Goal: Find specific page/section: Find specific page/section

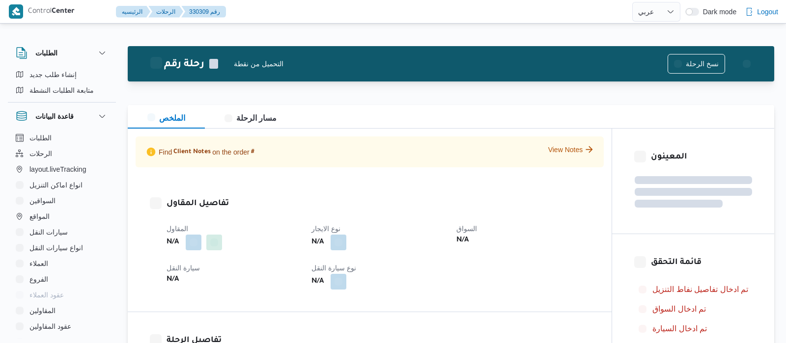
select select "ar"
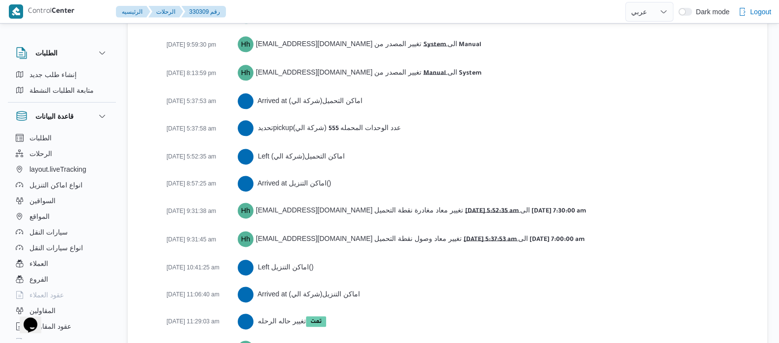
scroll to position [1670, 0]
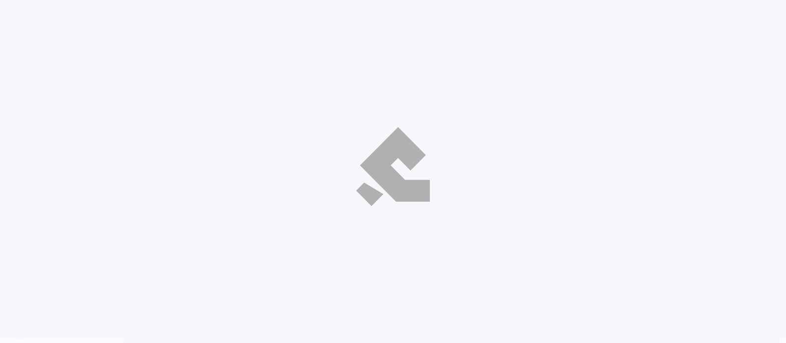
select select "ar"
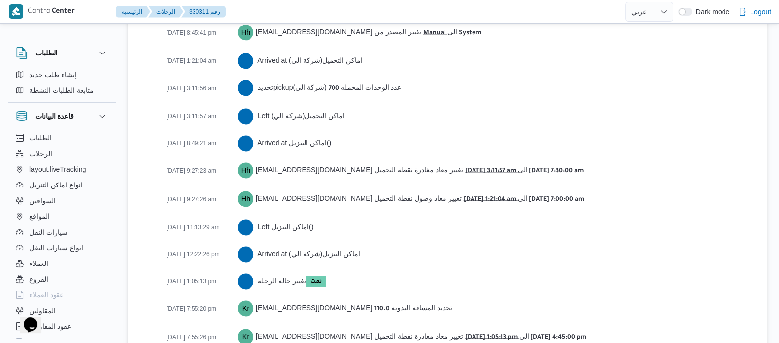
scroll to position [1654, 0]
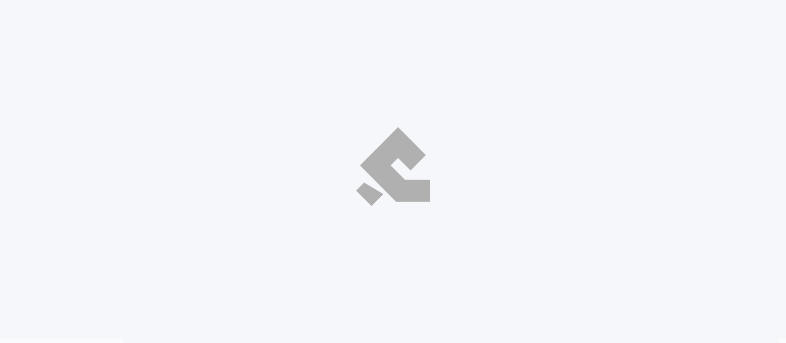
select select "ar"
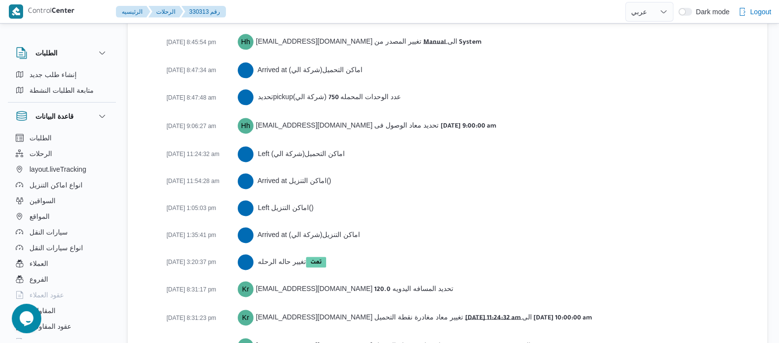
scroll to position [1654, 0]
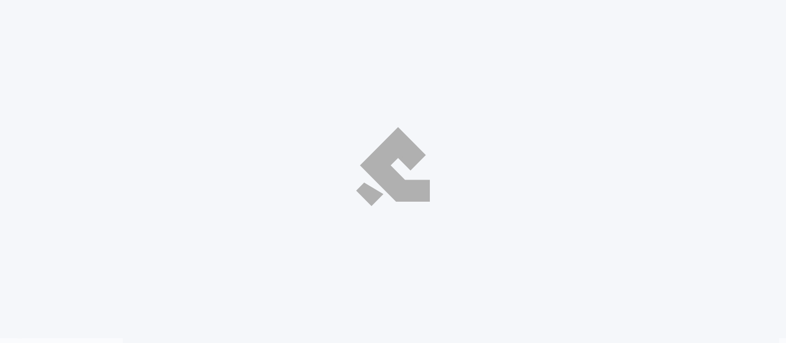
select select "ar"
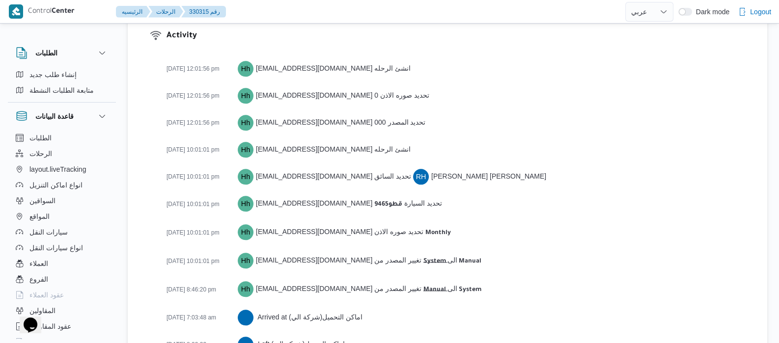
scroll to position [1679, 0]
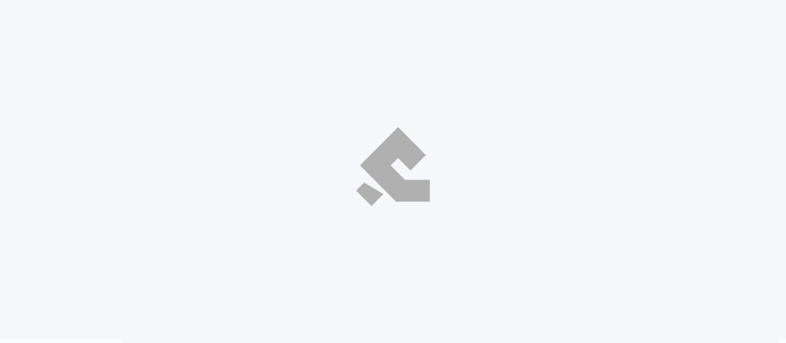
select select "ar"
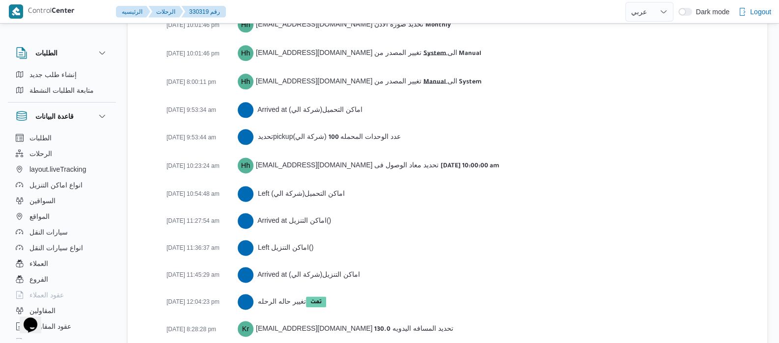
scroll to position [1642, 0]
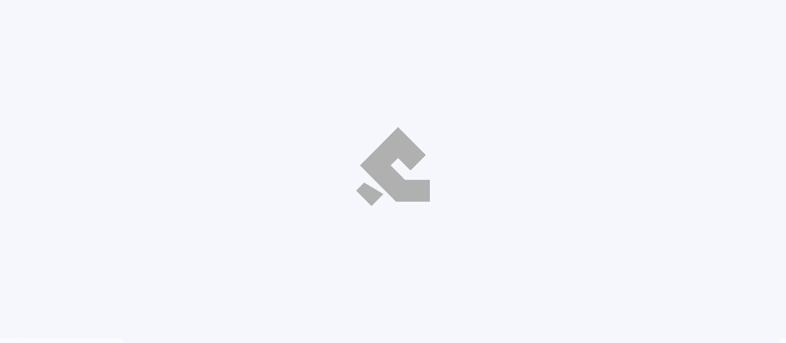
select select "ar"
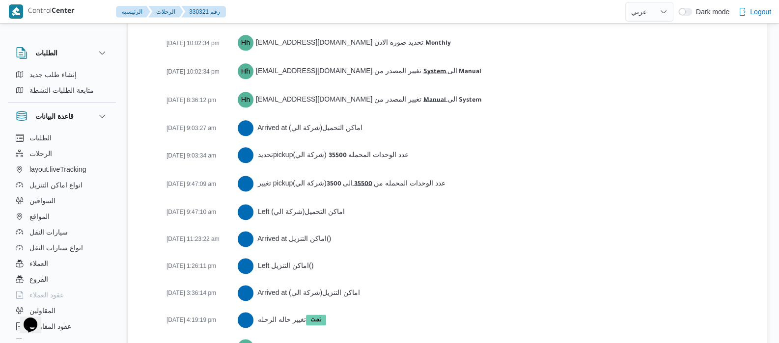
scroll to position [1615, 0]
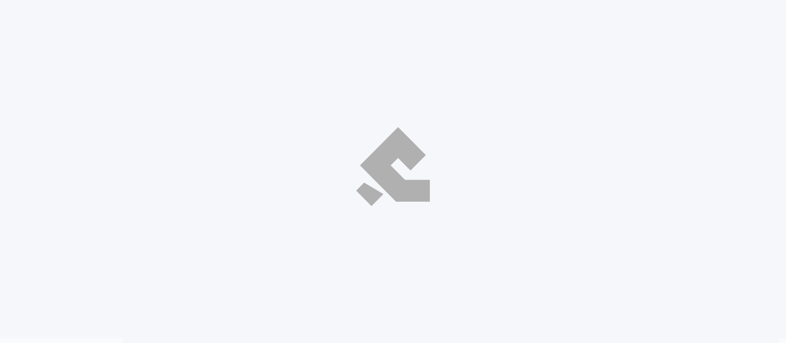
select select "ar"
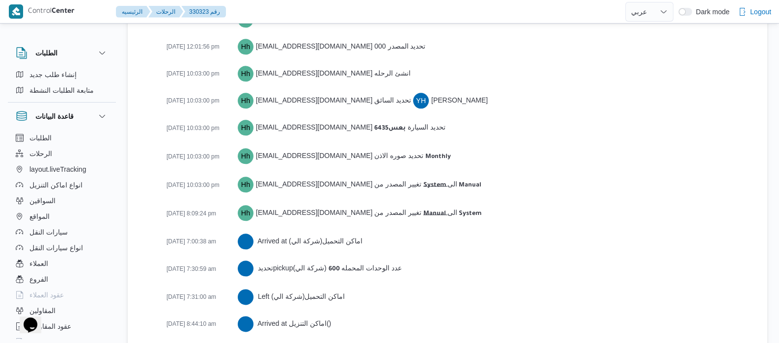
scroll to position [1643, 0]
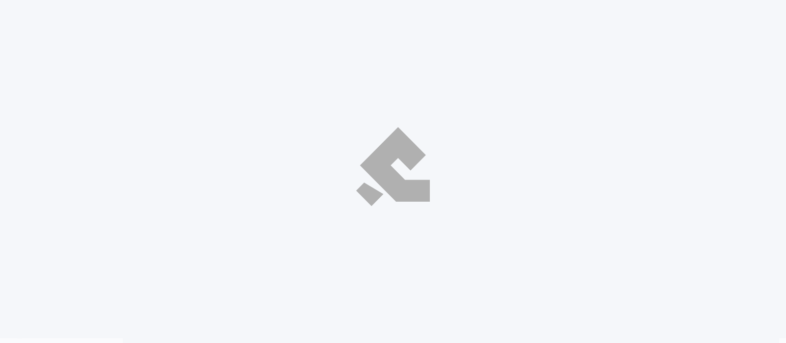
select select "ar"
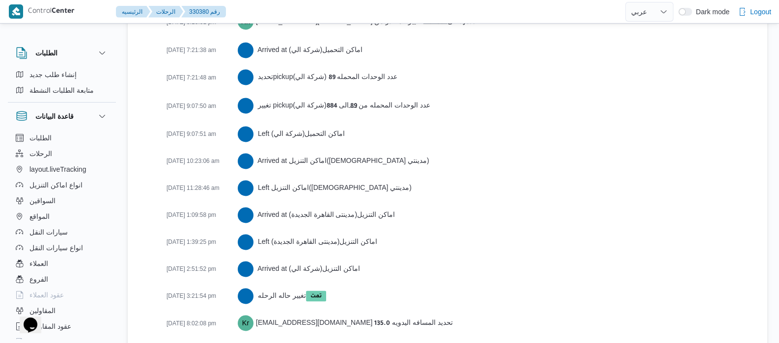
scroll to position [1831, 0]
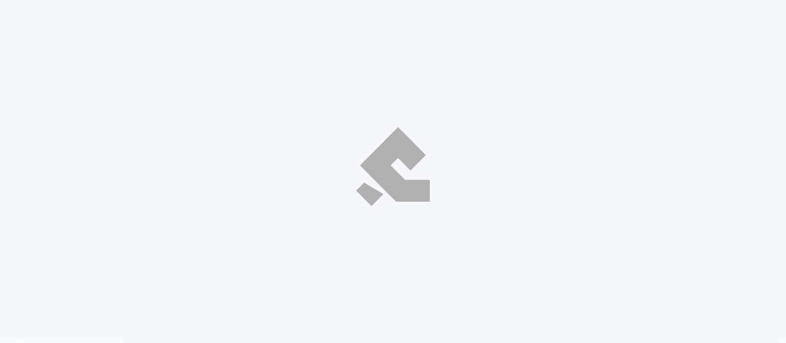
select select "ar"
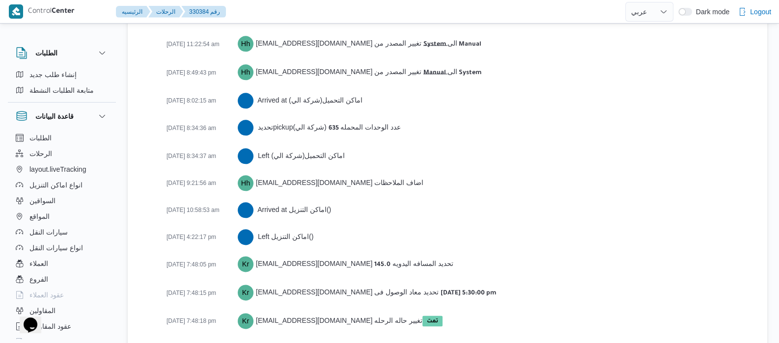
scroll to position [1534, 0]
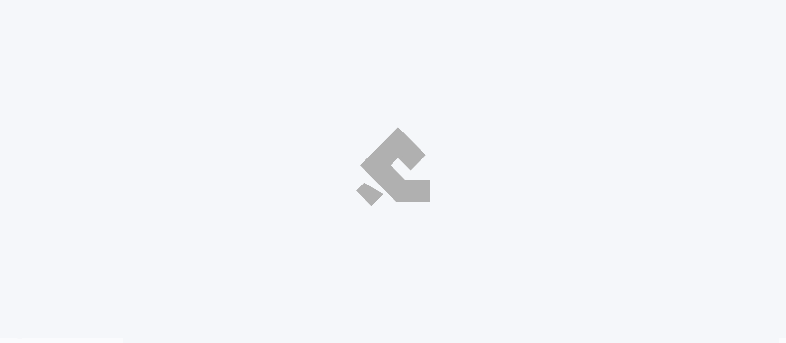
select select "ar"
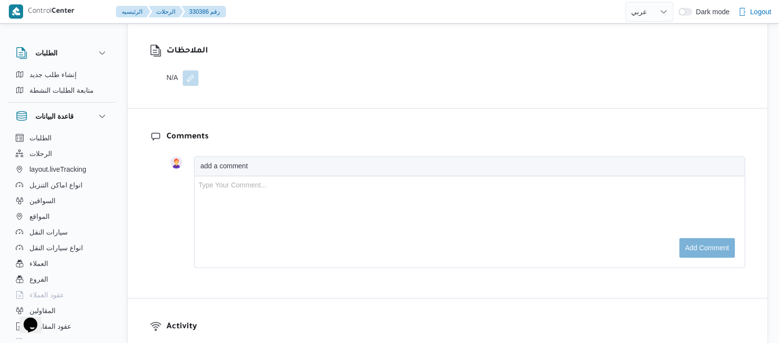
scroll to position [1560, 0]
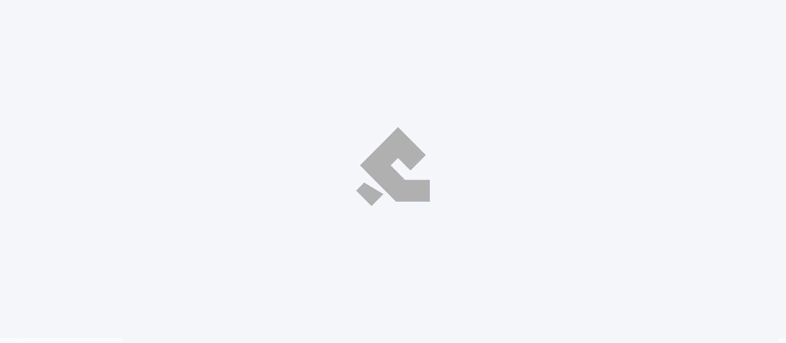
select select "ar"
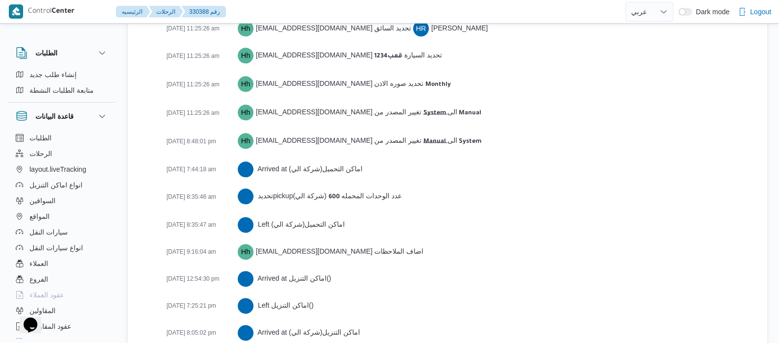
scroll to position [1642, 0]
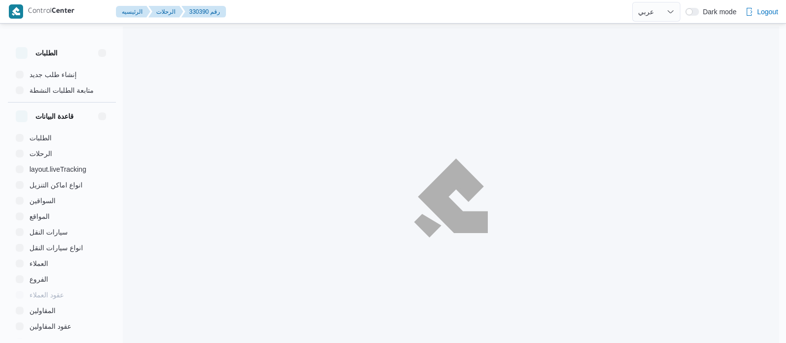
select select "ar"
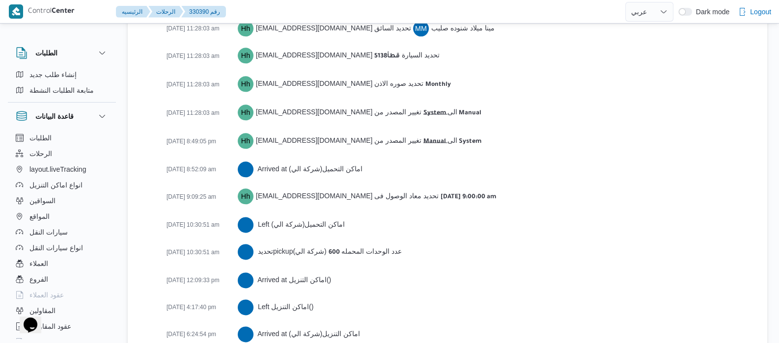
scroll to position [1615, 0]
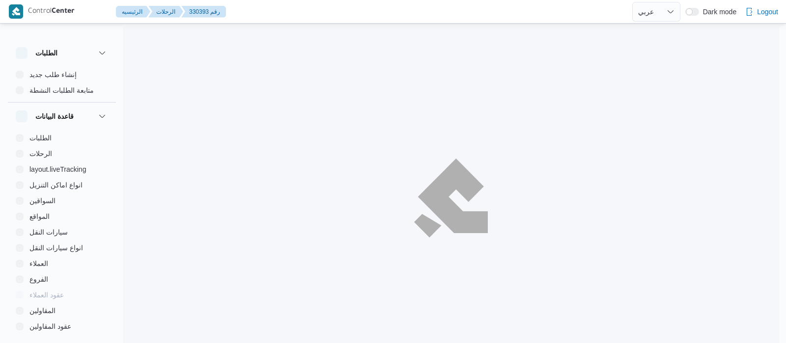
select select "ar"
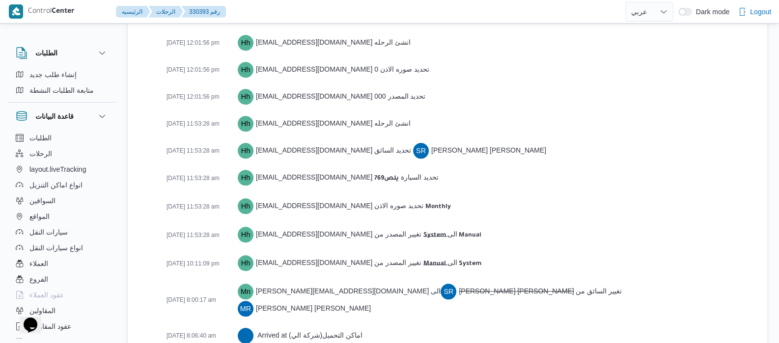
scroll to position [1588, 0]
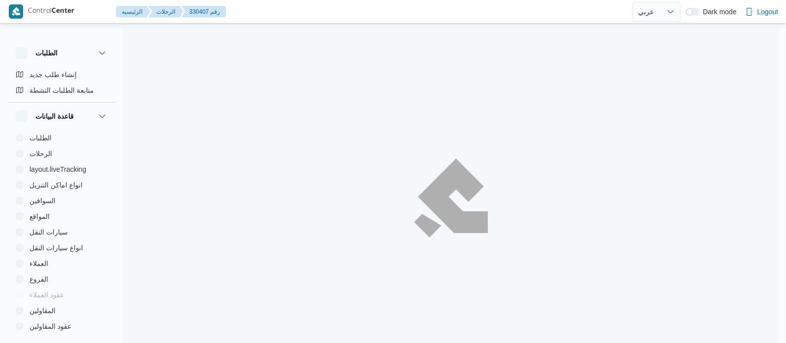
select select "ar"
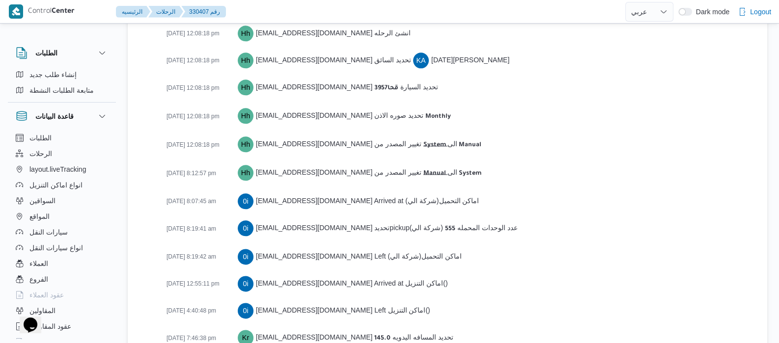
scroll to position [1615, 0]
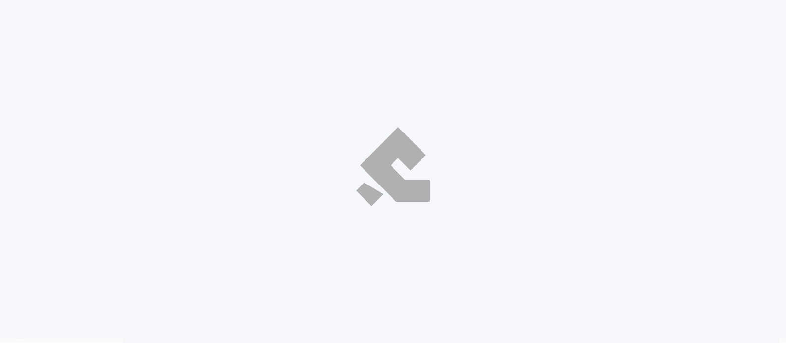
select select "ar"
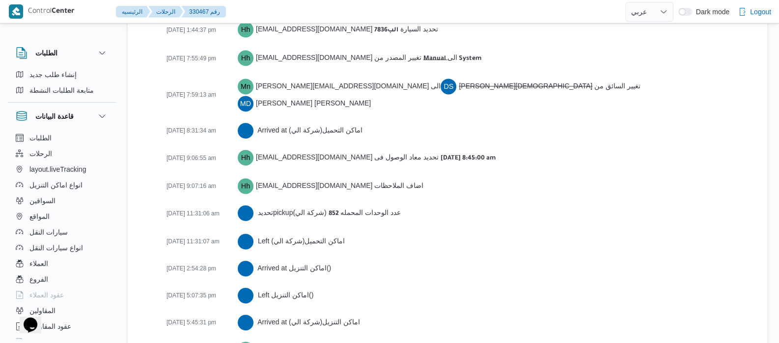
scroll to position [1832, 0]
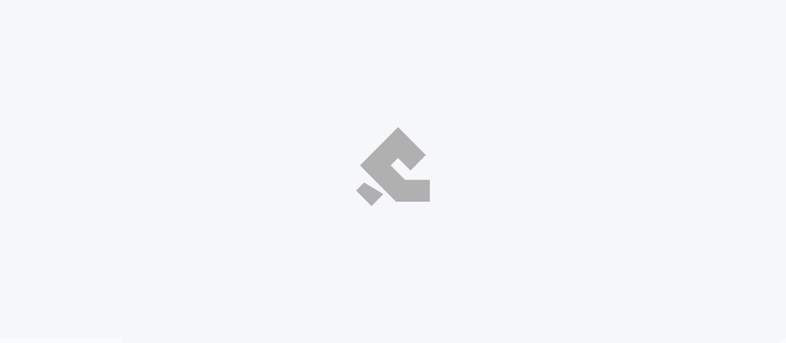
select select "ar"
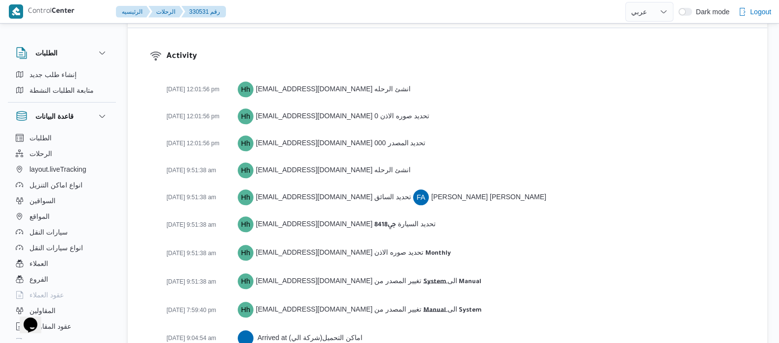
scroll to position [1642, 0]
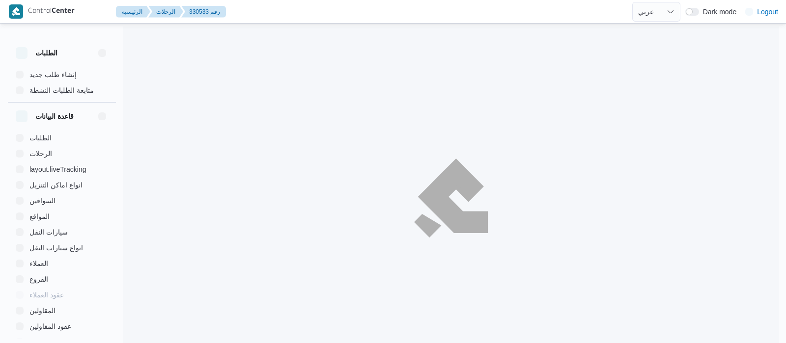
select select "ar"
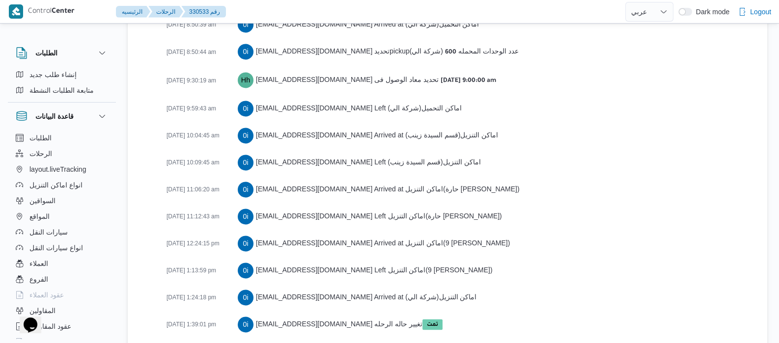
scroll to position [1802, 0]
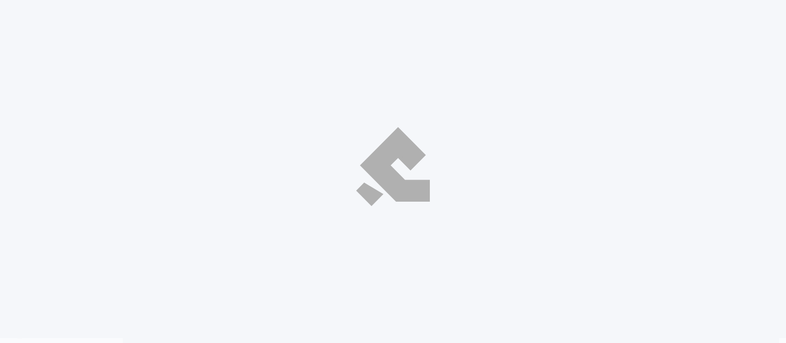
select select "ar"
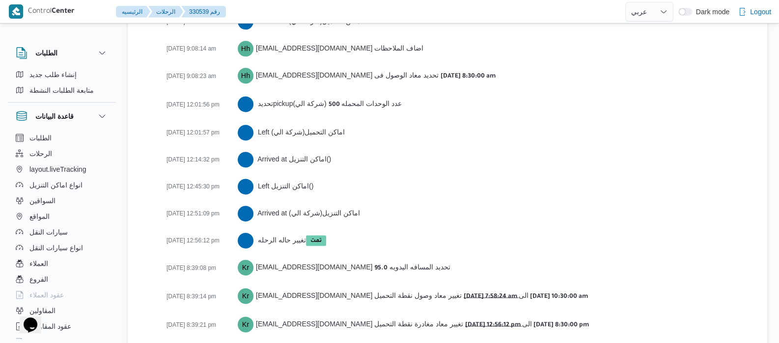
scroll to position [1697, 0]
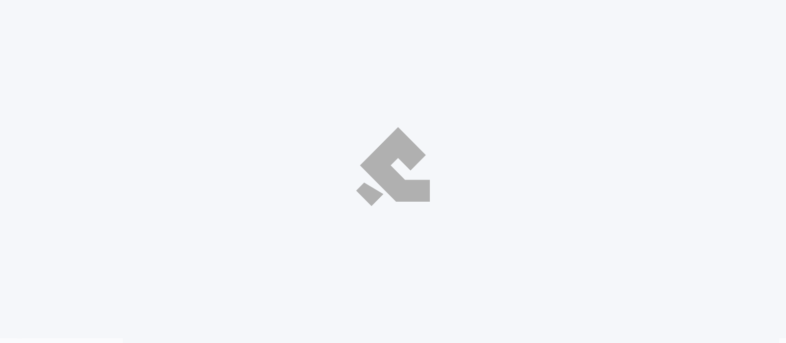
select select "ar"
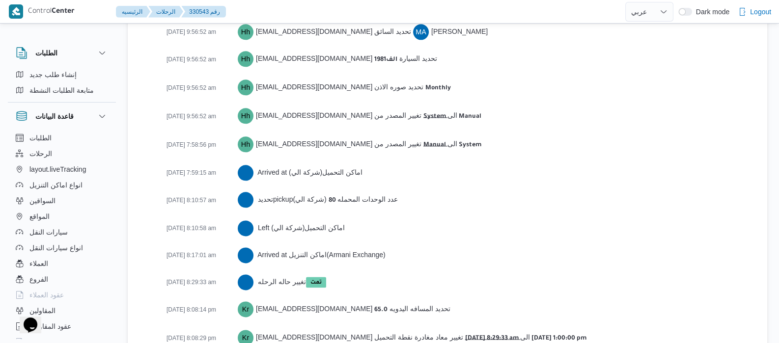
scroll to position [1643, 0]
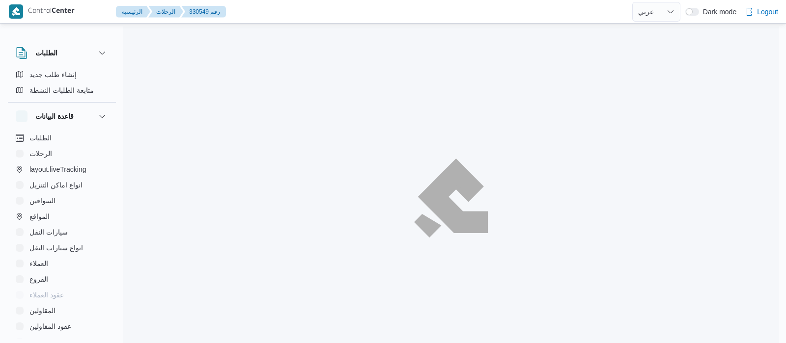
select select "ar"
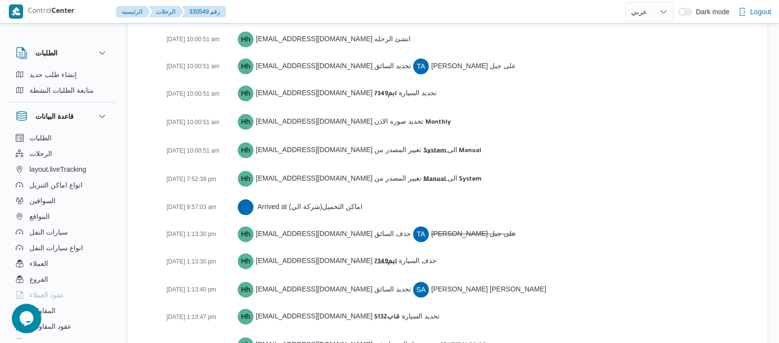
scroll to position [1626, 0]
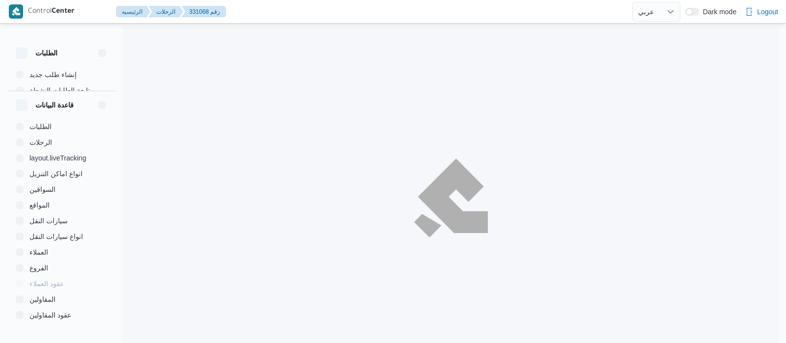
select select "ar"
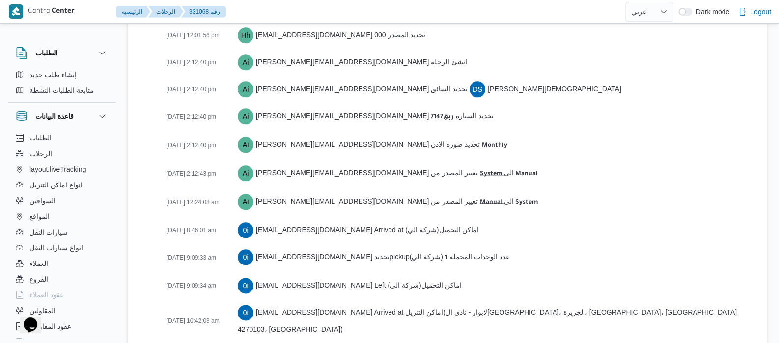
scroll to position [1662, 0]
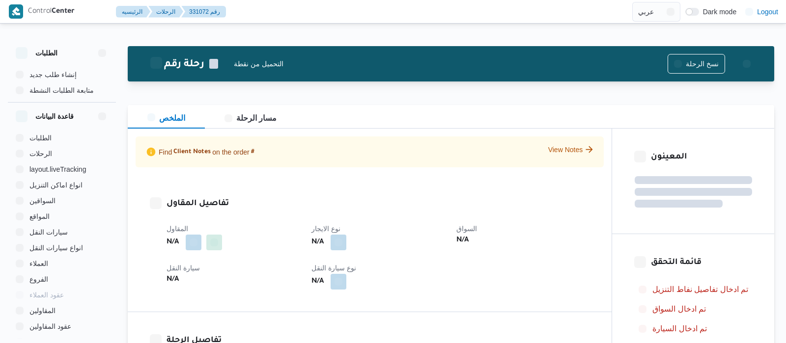
select select "ar"
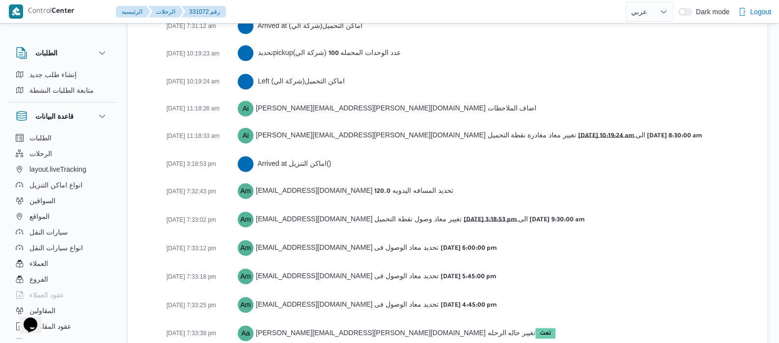
scroll to position [1697, 0]
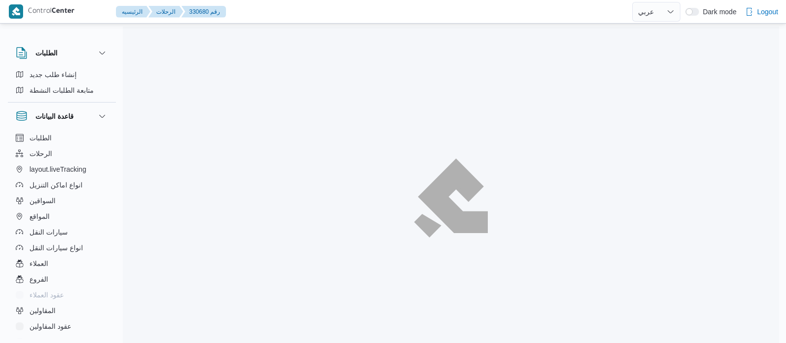
select select "ar"
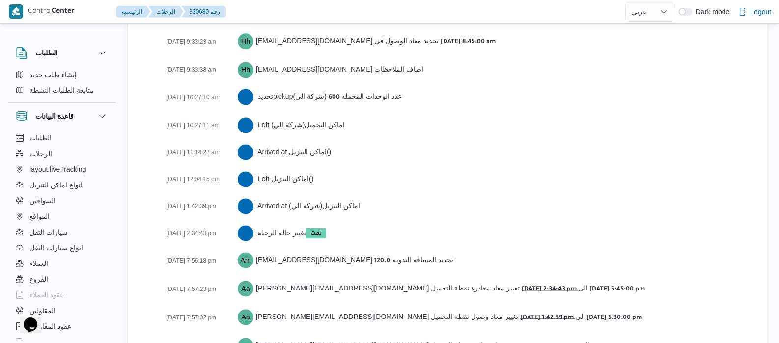
scroll to position [1724, 0]
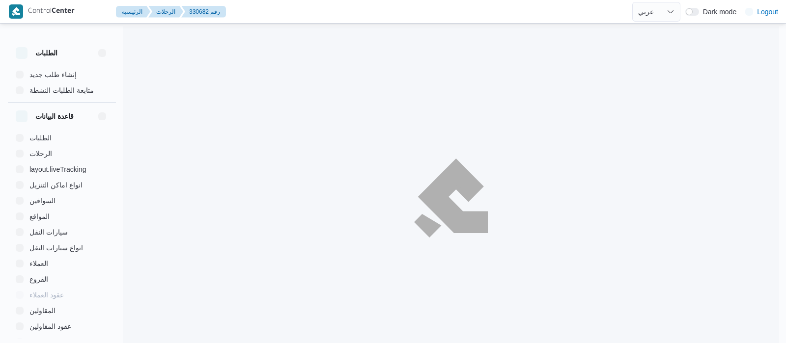
select select "ar"
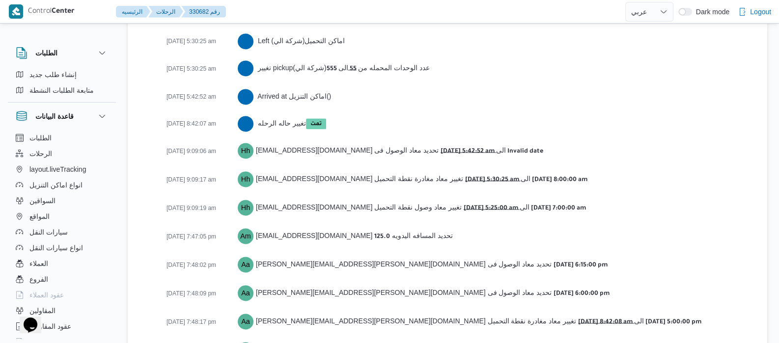
scroll to position [1780, 0]
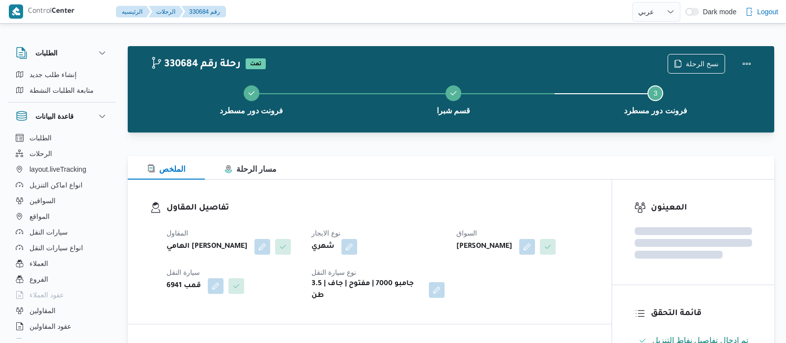
select select "ar"
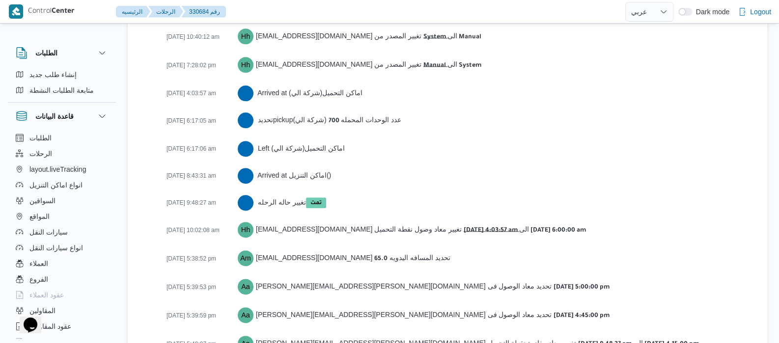
scroll to position [1628, 0]
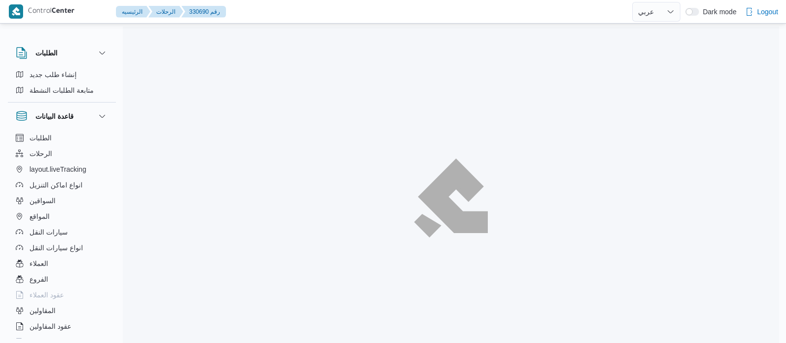
select select "ar"
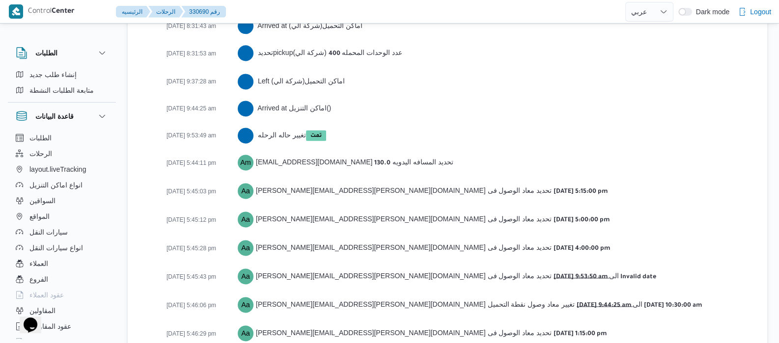
scroll to position [1736, 0]
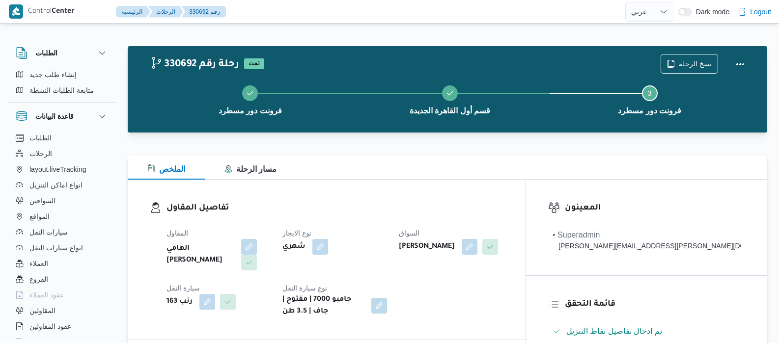
select select "ar"
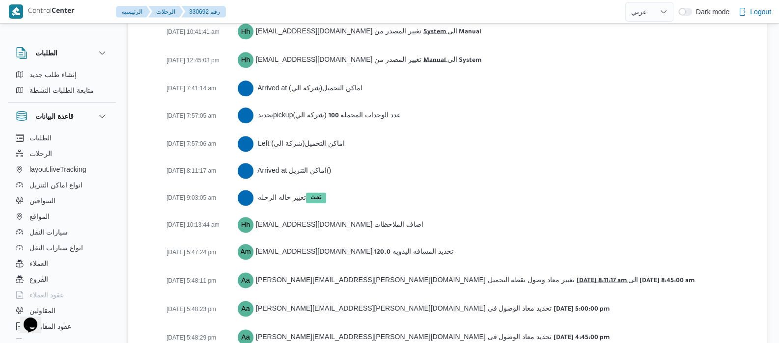
scroll to position [1670, 0]
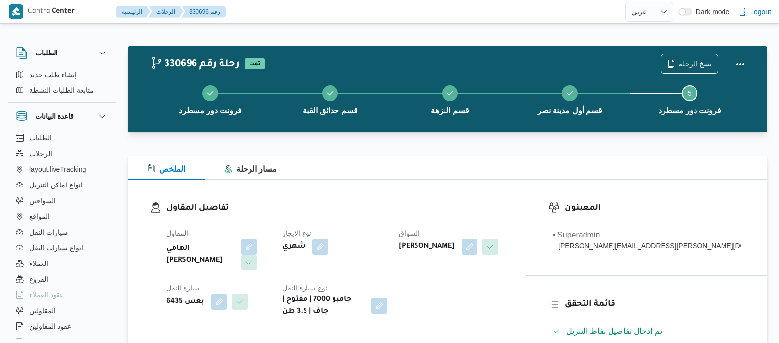
select select "ar"
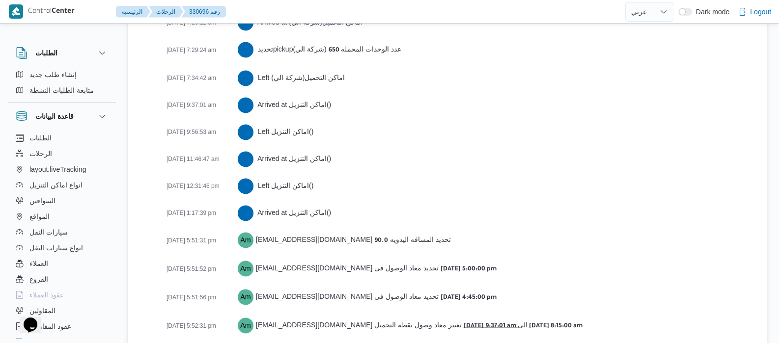
scroll to position [1803, 0]
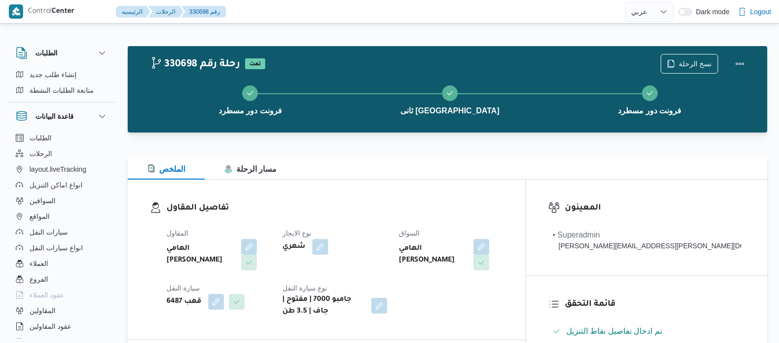
select select "ar"
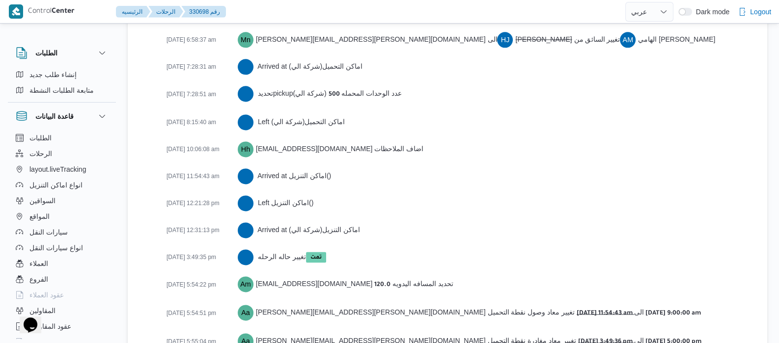
scroll to position [1736, 0]
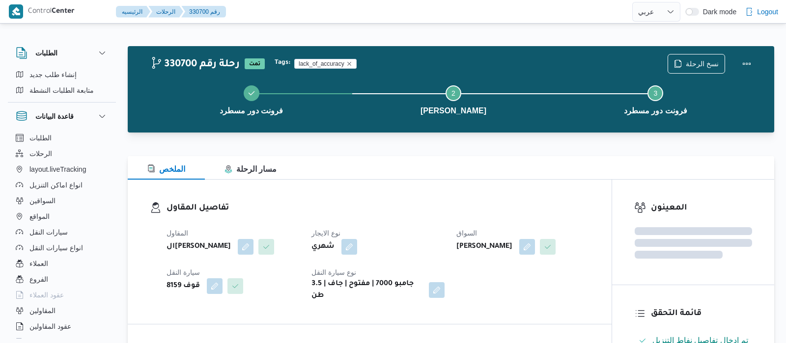
select select "ar"
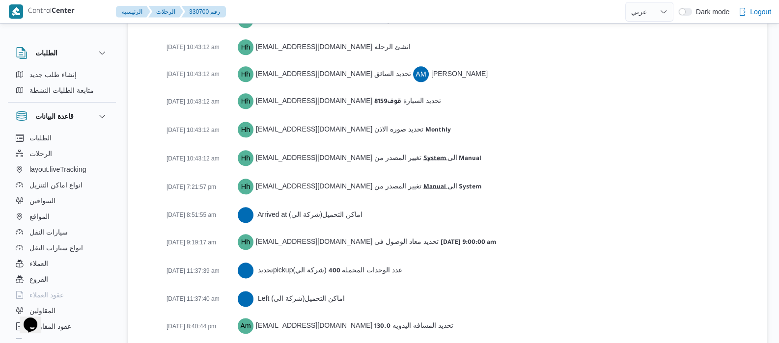
scroll to position [1471, 0]
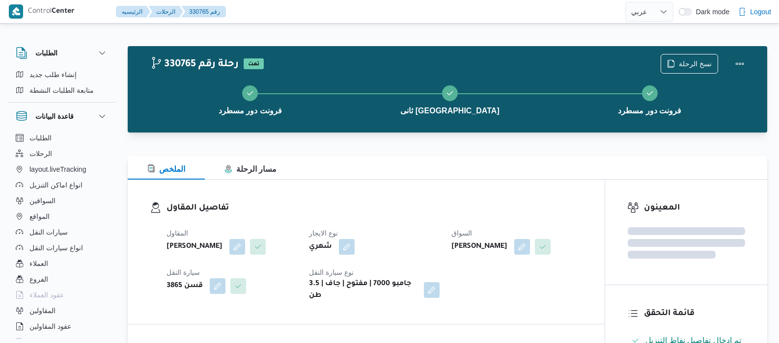
select select "ar"
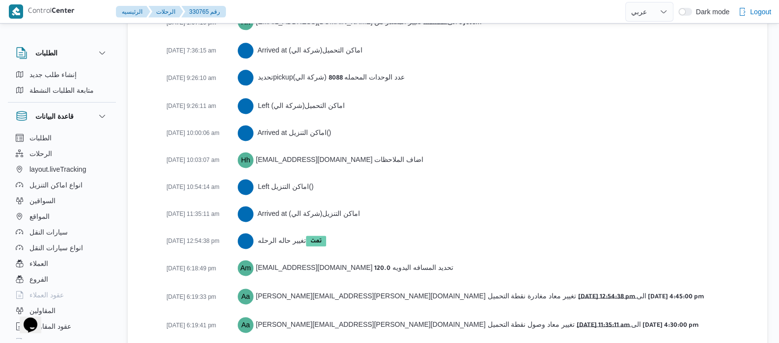
scroll to position [1697, 0]
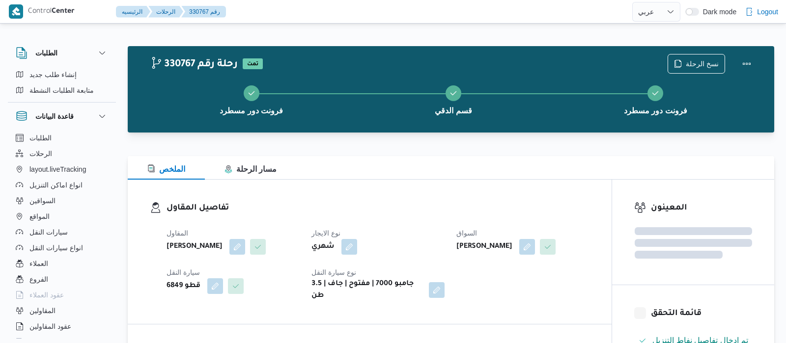
select select "ar"
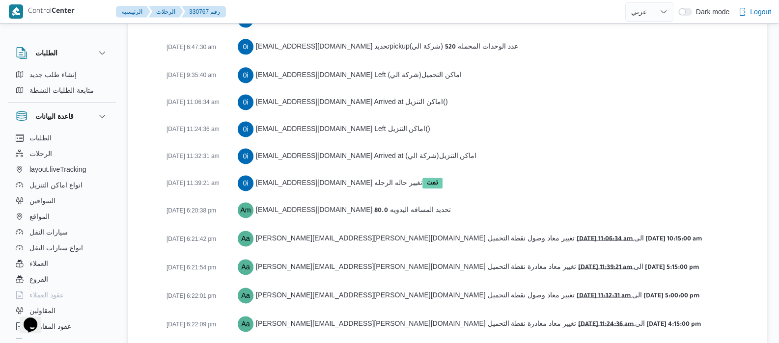
scroll to position [1697, 0]
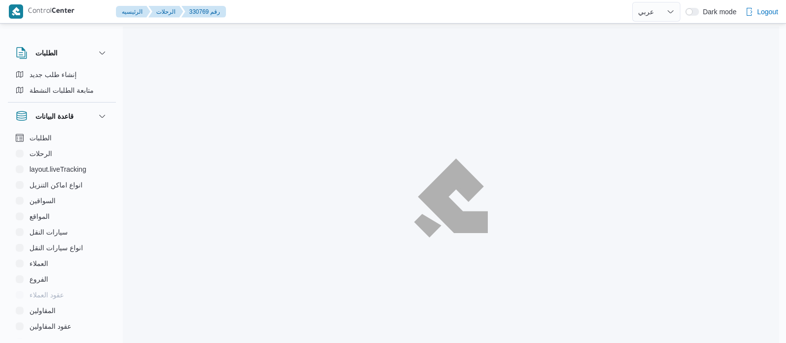
select select "ar"
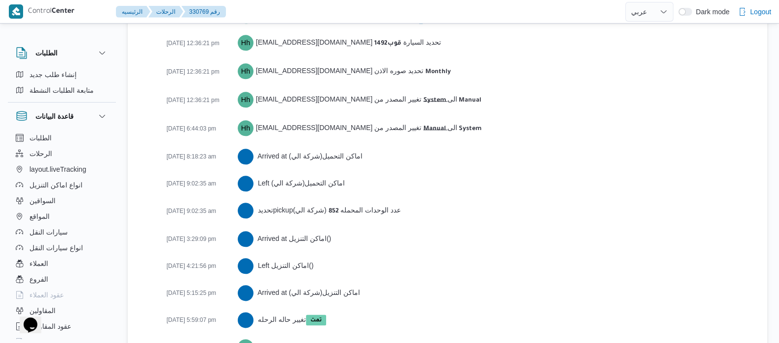
scroll to position [1561, 0]
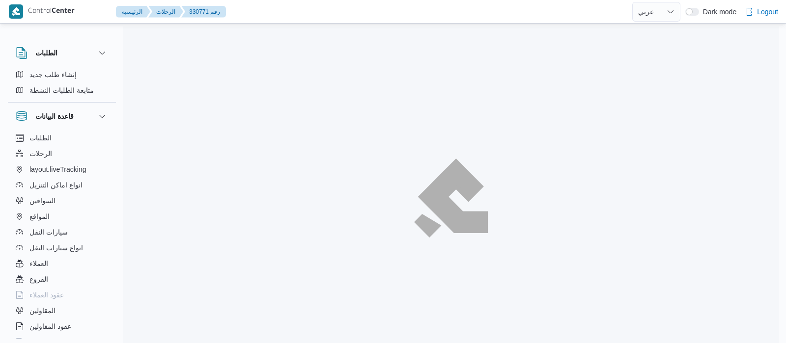
select select "ar"
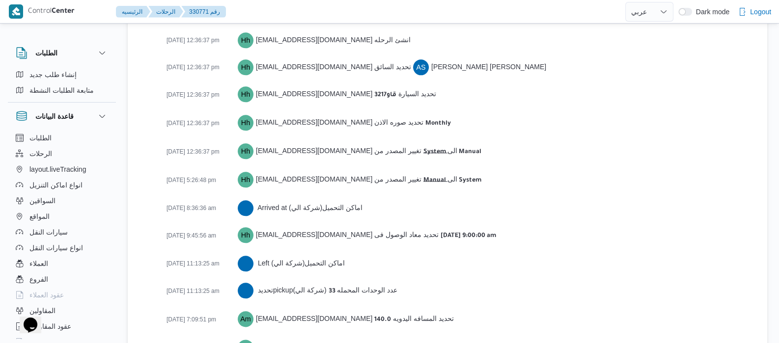
scroll to position [1671, 0]
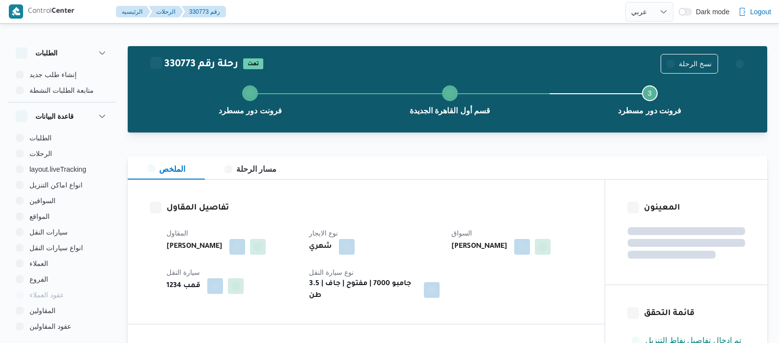
select select "ar"
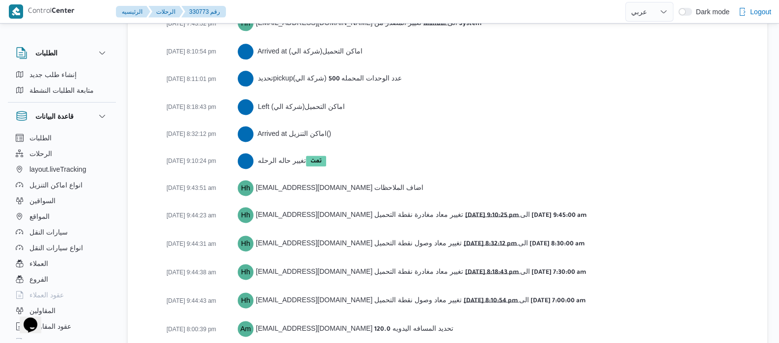
scroll to position [1630, 0]
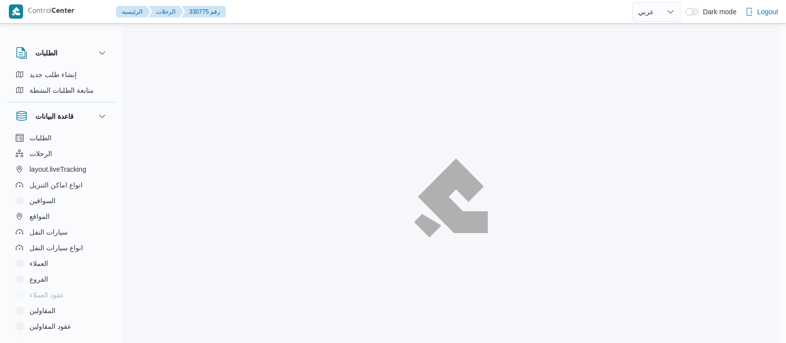
select select "ar"
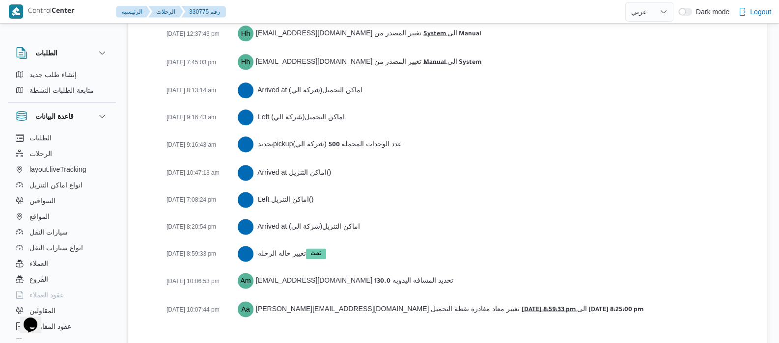
scroll to position [1615, 0]
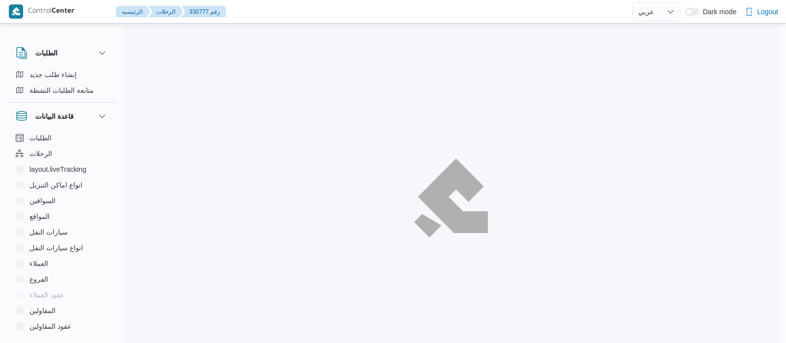
select select "ar"
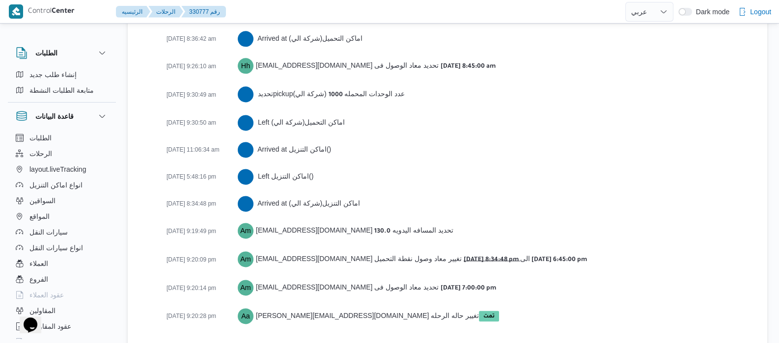
scroll to position [1670, 0]
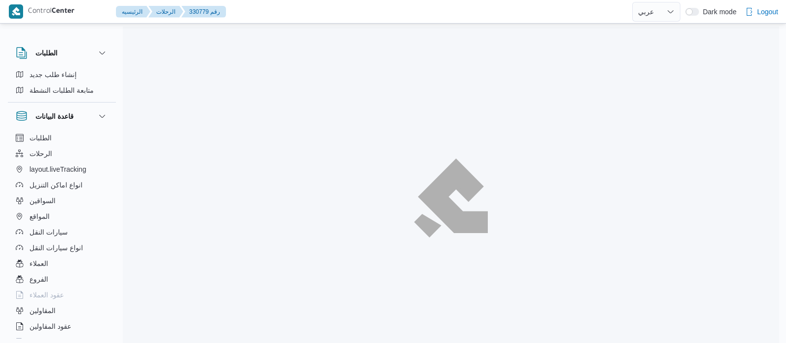
select select "ar"
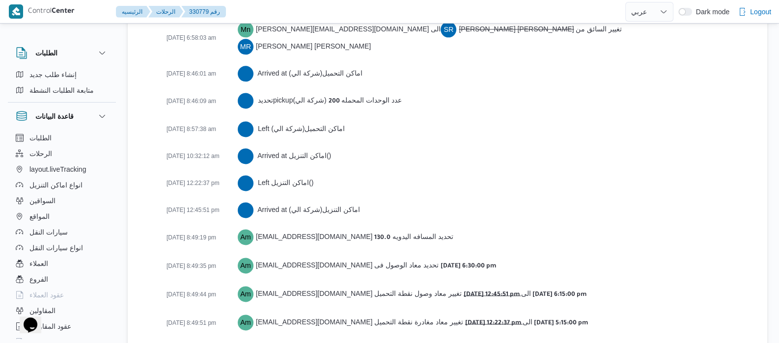
scroll to position [1697, 0]
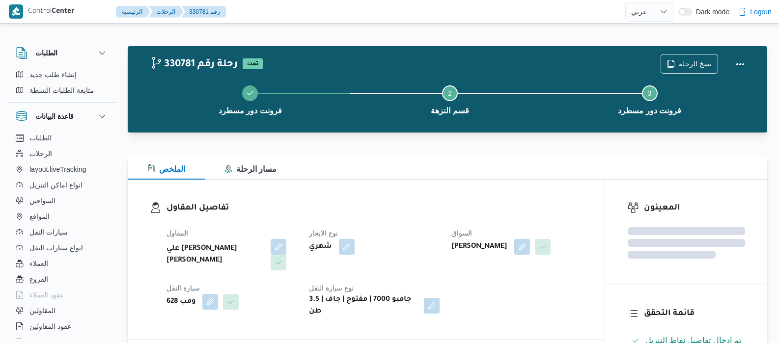
select select "ar"
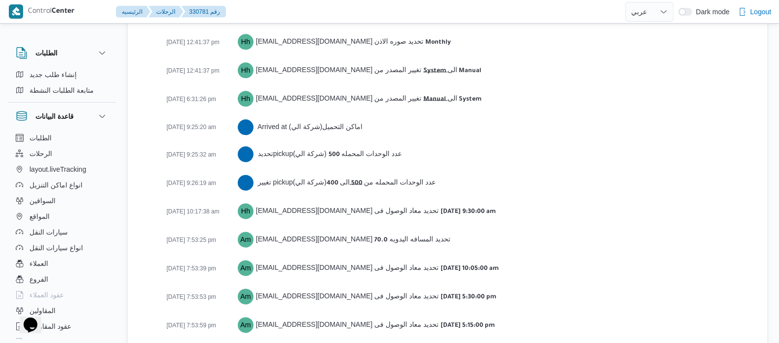
scroll to position [1671, 0]
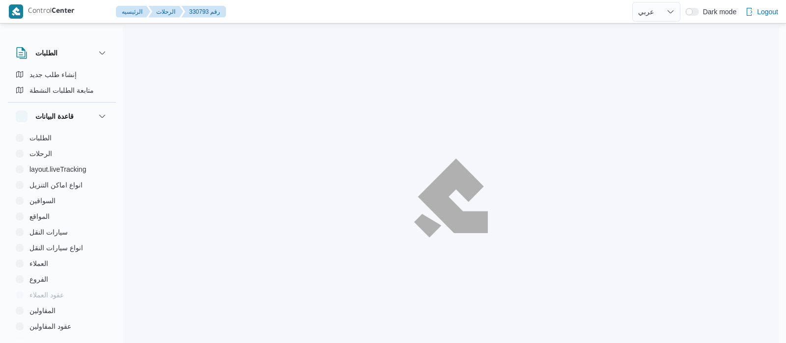
select select "ar"
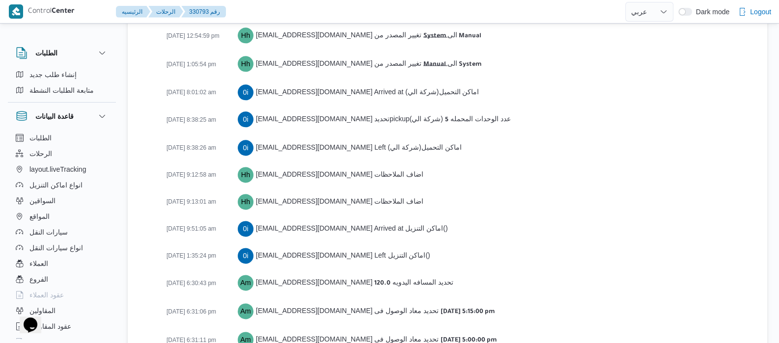
scroll to position [1697, 0]
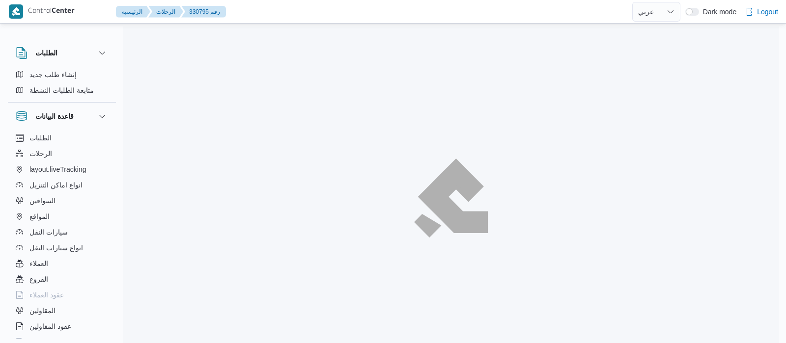
select select "ar"
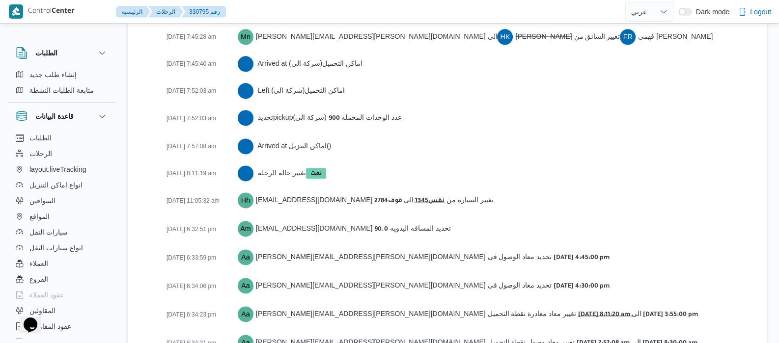
scroll to position [1697, 0]
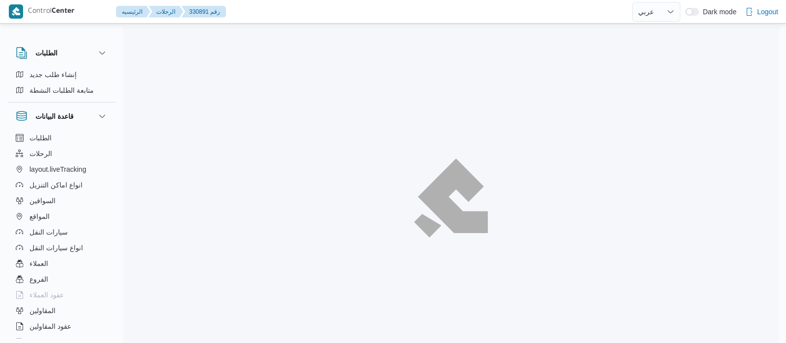
select select "ar"
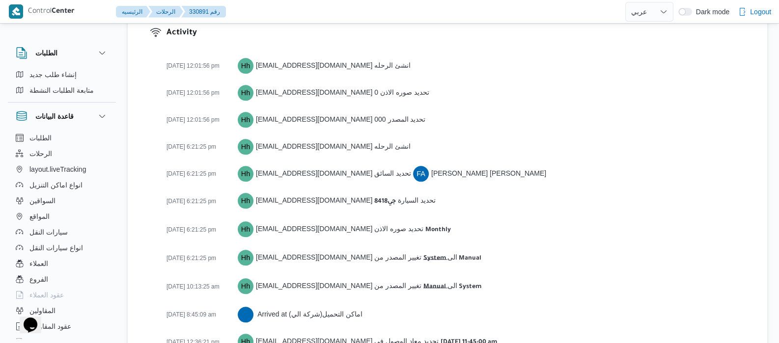
scroll to position [1589, 0]
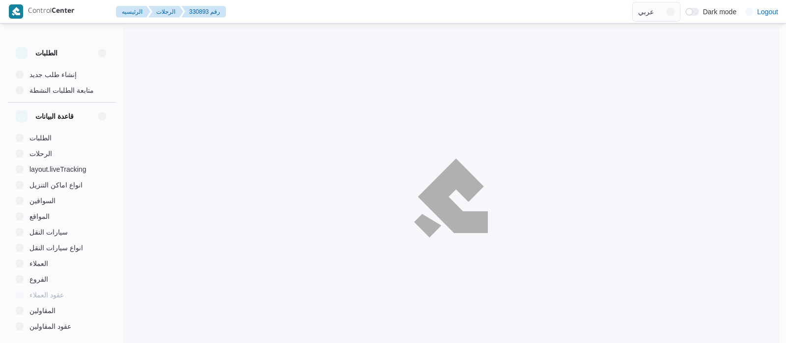
select select "ar"
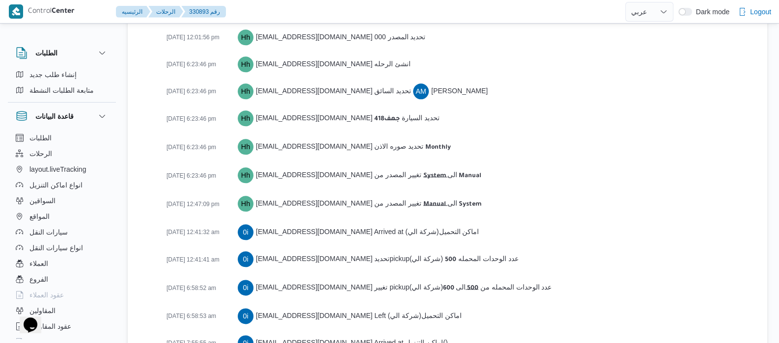
scroll to position [1658, 0]
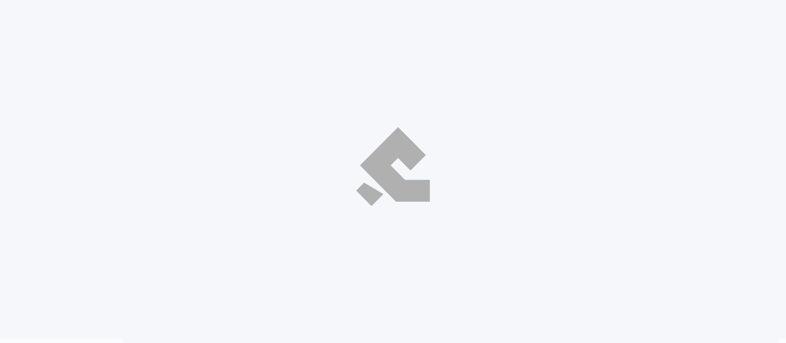
select select "ar"
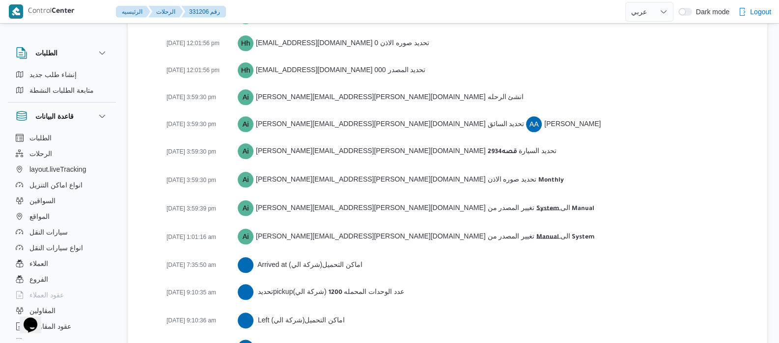
scroll to position [1580, 0]
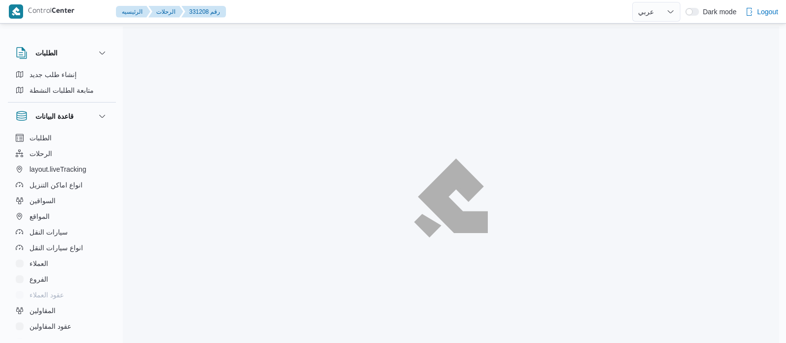
select select "ar"
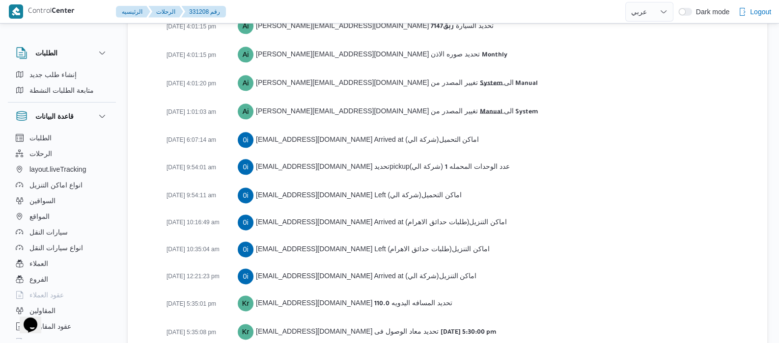
scroll to position [1634, 0]
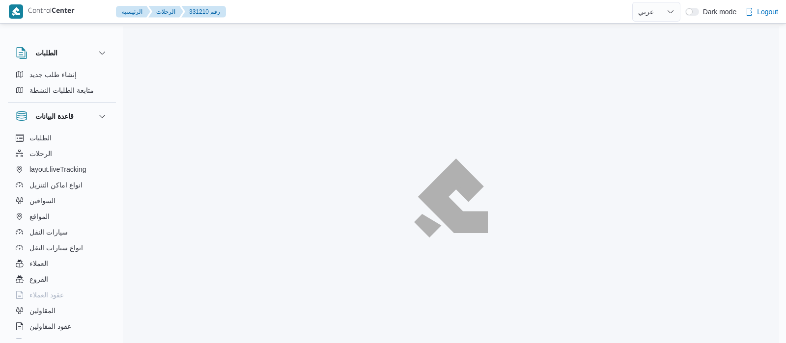
select select "ar"
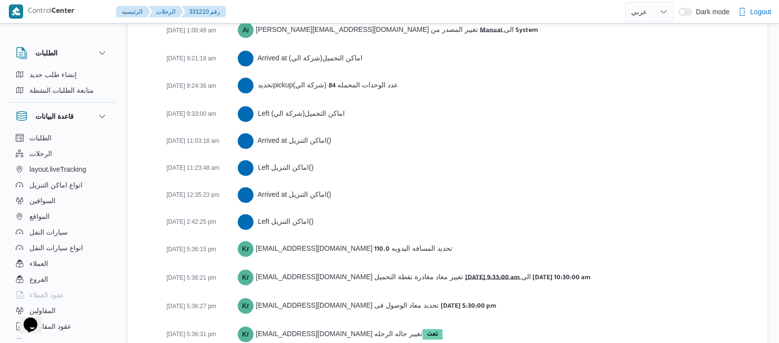
scroll to position [1687, 0]
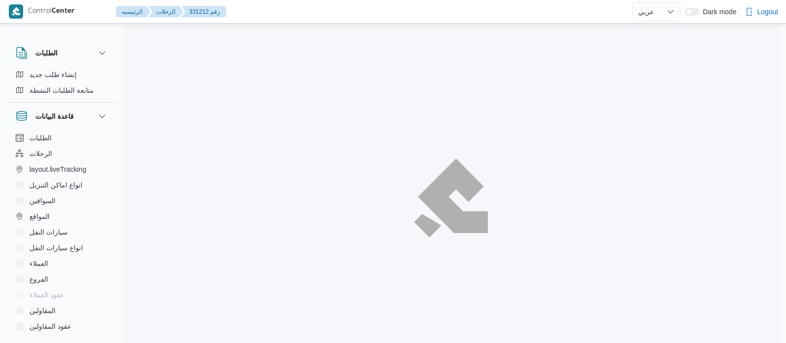
select select "ar"
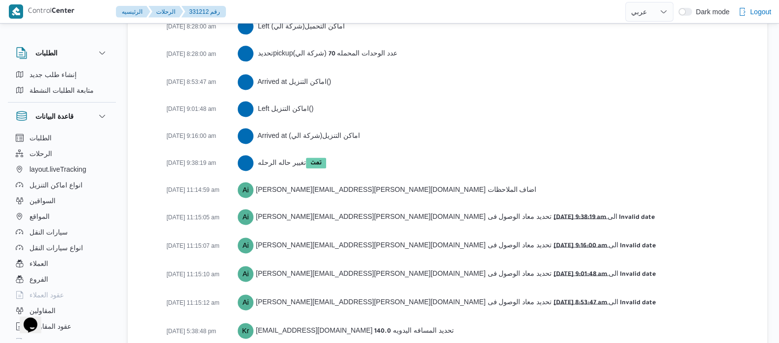
scroll to position [1743, 0]
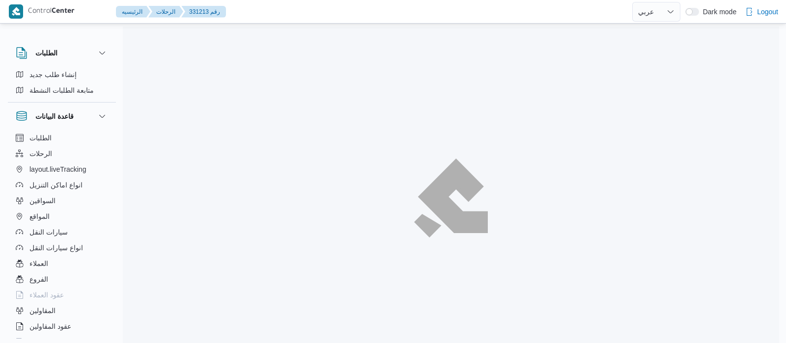
select select "ar"
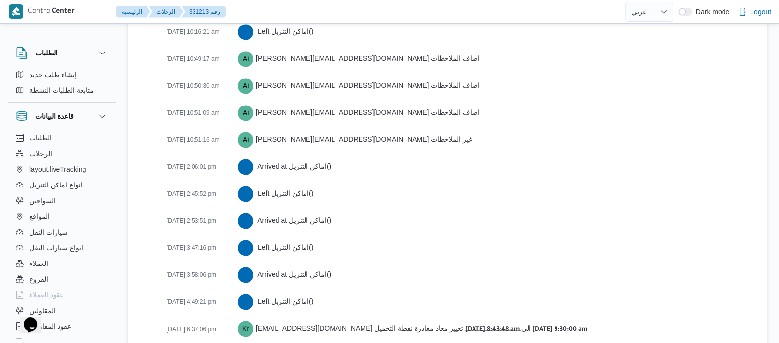
scroll to position [2026, 0]
